Goal: Task Accomplishment & Management: Use online tool/utility

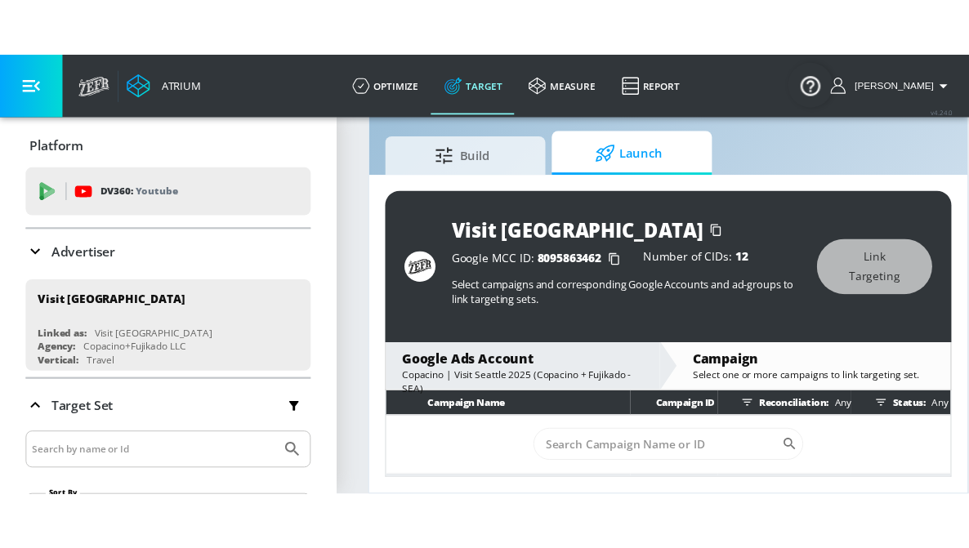
scroll to position [306, 0]
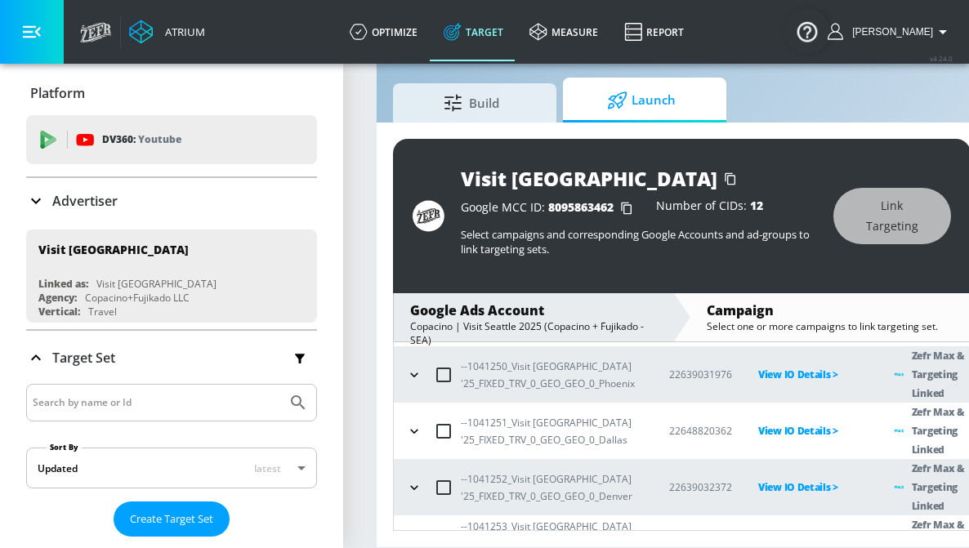
click at [410, 367] on icon "button" at bounding box center [414, 375] width 16 height 16
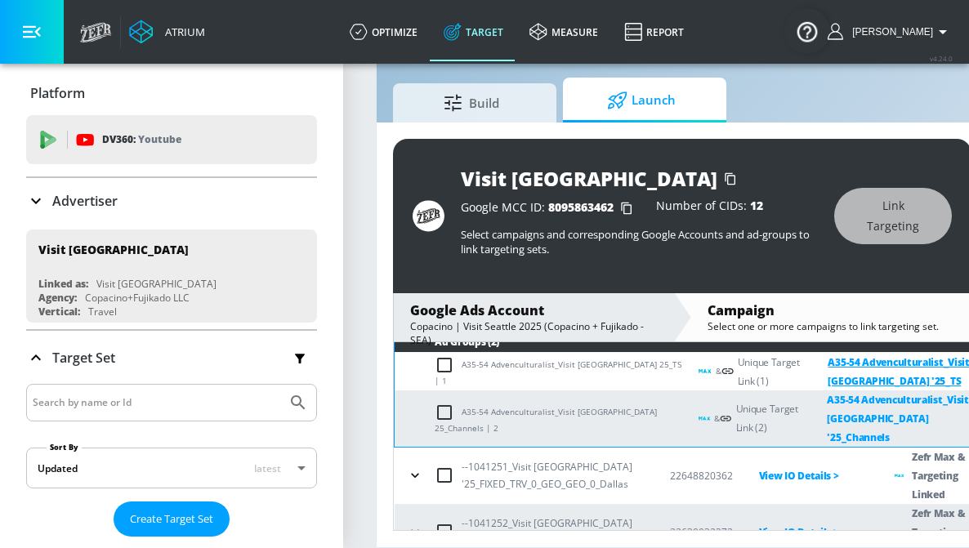
scroll to position [292, 0]
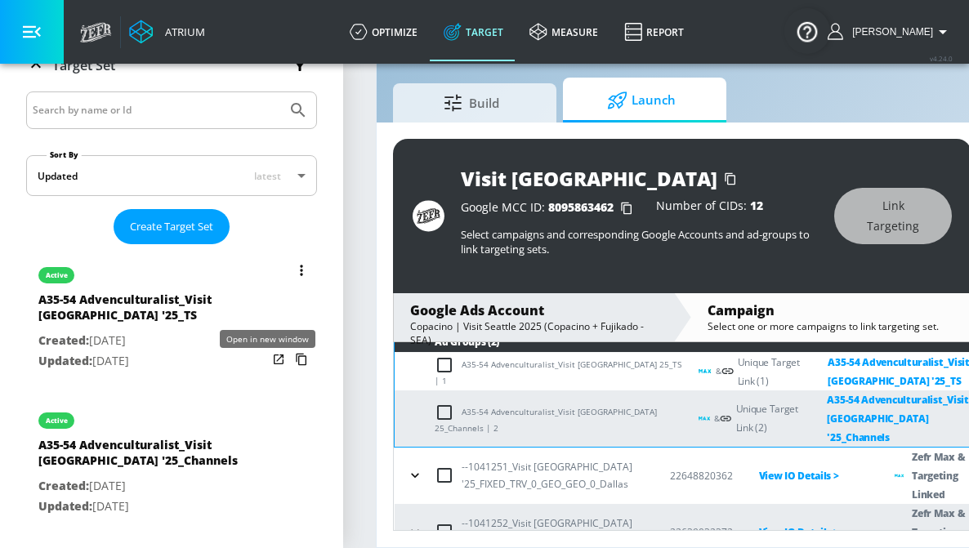
click at [270, 356] on icon "list of Target Set" at bounding box center [278, 359] width 16 height 16
